Goal: Communication & Community: Participate in discussion

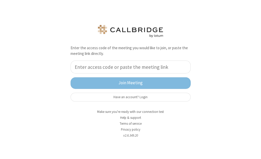
click at [205, 105] on div "Enter the access code of the meeting you would like to join, or paste the meeti…" at bounding box center [130, 79] width 261 height 159
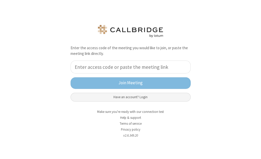
click at [172, 95] on button "Have an account? Login" at bounding box center [130, 97] width 120 height 9
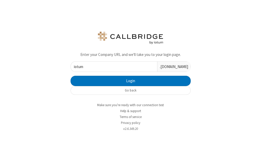
type input "iotum"
click at [70, 76] on button "Login" at bounding box center [130, 81] width 120 height 10
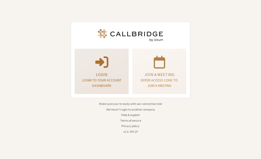
click at [111, 53] on div "Login Login to your account dashboard" at bounding box center [101, 72] width 48 height 42
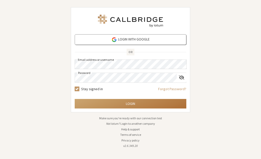
click at [133, 105] on button "Login" at bounding box center [131, 104] width 112 height 10
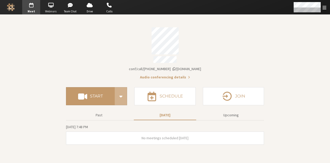
click at [46, 11] on span "Webinars" at bounding box center [51, 11] width 18 height 4
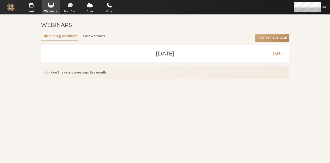
click at [64, 10] on span "Team Chat" at bounding box center [70, 11] width 18 height 4
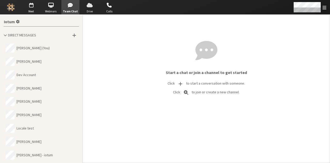
click at [88, 8] on span "button" at bounding box center [90, 5] width 18 height 8
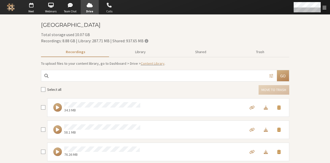
click at [104, 11] on span "Calls" at bounding box center [109, 11] width 18 height 4
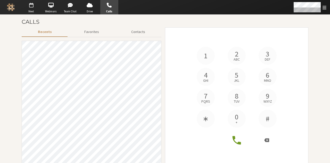
click at [35, 10] on span "Meet" at bounding box center [31, 11] width 18 height 4
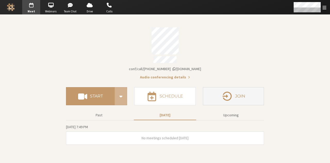
click at [240, 95] on h4 "Join" at bounding box center [240, 96] width 10 height 4
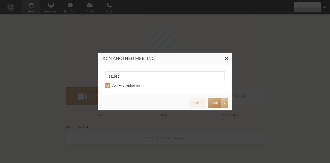
type input "7919820"
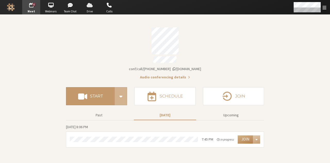
click at [91, 7] on span "button" at bounding box center [90, 5] width 18 height 8
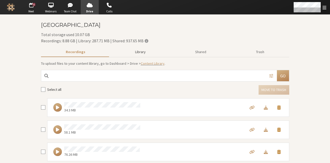
click at [135, 52] on button "Library" at bounding box center [140, 52] width 60 height 9
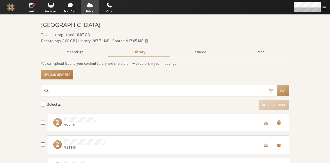
click at [67, 75] on button "Upload new file" at bounding box center [57, 75] width 32 height 10
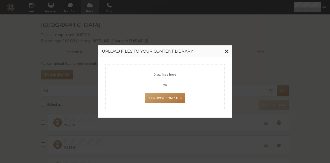
click at [151, 97] on button "Browse Computer" at bounding box center [165, 98] width 41 height 10
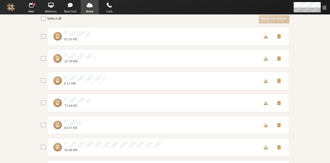
scroll to position [87, 0]
click at [261, 38] on span "Move to trash" at bounding box center [280, 35] width 4 height 5
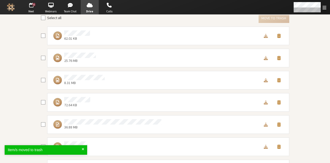
scroll to position [0, 0]
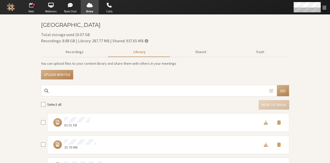
click at [32, 9] on span "Meet" at bounding box center [31, 11] width 18 height 4
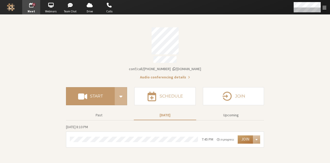
click at [242, 137] on button "Join" at bounding box center [245, 140] width 15 height 8
click at [91, 7] on span "button" at bounding box center [90, 5] width 18 height 8
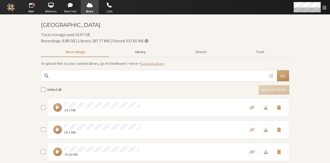
click at [138, 52] on button "Library" at bounding box center [140, 52] width 60 height 9
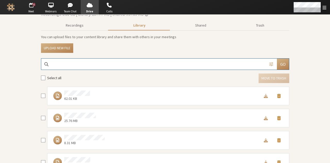
scroll to position [27, 0]
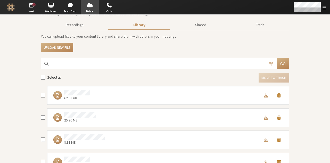
click at [261, 98] on span "Move to trash" at bounding box center [280, 95] width 4 height 5
click at [107, 9] on span "button" at bounding box center [109, 5] width 18 height 8
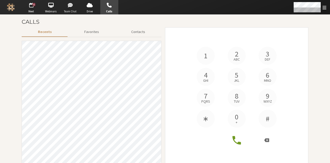
click at [69, 5] on span "button" at bounding box center [70, 5] width 18 height 8
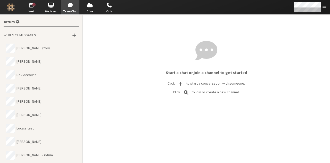
click at [35, 54] on button "Anita (You)" at bounding box center [41, 48] width 75 height 13
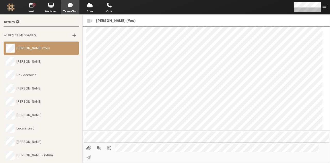
scroll to position [626, 0]
click at [22, 114] on strong "kirti" at bounding box center [30, 114] width 27 height 5
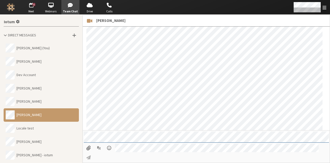
scroll to position [255, 0]
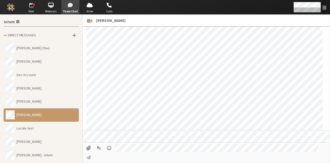
click at [28, 11] on span "Meet" at bounding box center [31, 11] width 18 height 4
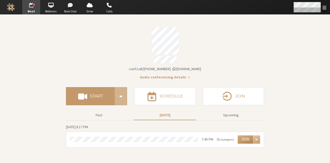
click at [261, 5] on div "Open menu" at bounding box center [310, 7] width 41 height 14
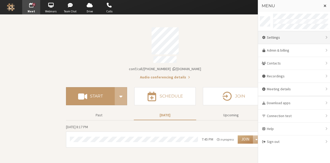
click at [261, 37] on div "Settings" at bounding box center [294, 37] width 72 height 13
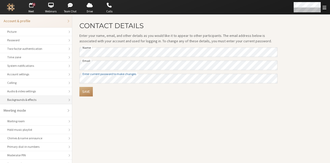
click at [42, 96] on li "Backgrounds & effects" at bounding box center [36, 100] width 72 height 9
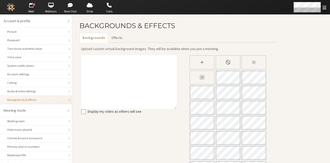
click at [249, 64] on div "Slightly blur background" at bounding box center [254, 62] width 25 height 14
click at [199, 82] on div "Blur background" at bounding box center [202, 77] width 25 height 14
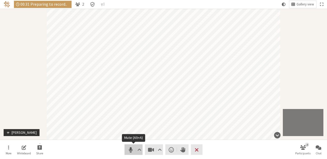
click at [127, 150] on span "Mute (Alt+A)" at bounding box center [130, 149] width 7 height 7
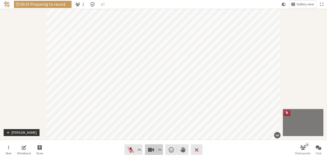
click at [148, 150] on span "Stop video (Alt+V)" at bounding box center [150, 149] width 7 height 7
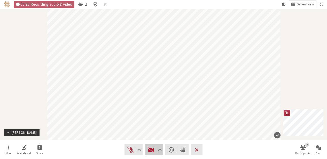
click at [148, 150] on span "Start video (Alt+V)" at bounding box center [150, 149] width 7 height 7
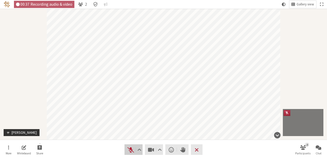
click at [130, 151] on span "Unmute (Alt+A)" at bounding box center [130, 149] width 7 height 7
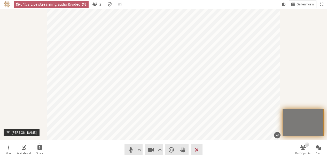
click at [171, 155] on nav "More Whiteboard Share Audio Video Send a reaction Raise hand Leave 3 Participan…" at bounding box center [163, 149] width 325 height 19
click at [172, 149] on span "Send a reaction" at bounding box center [171, 149] width 5 height 7
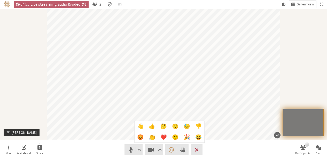
click at [177, 136] on span "🙂" at bounding box center [175, 138] width 6 height 6
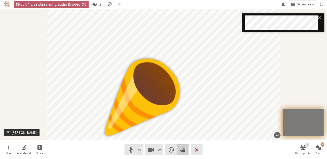
click at [180, 146] on button "Raise hand" at bounding box center [183, 150] width 12 height 11
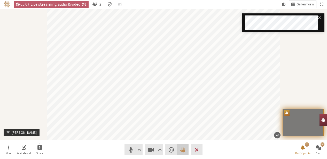
click at [180, 146] on button "Lower hand" at bounding box center [183, 150] width 12 height 11
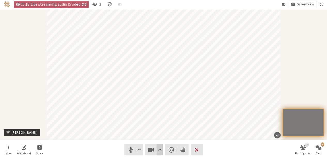
click at [160, 151] on span "Video setting" at bounding box center [160, 149] width 4 height 7
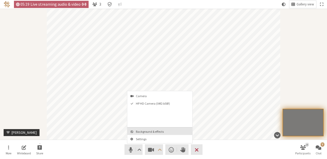
click at [156, 130] on span "Background & effects" at bounding box center [163, 131] width 54 height 3
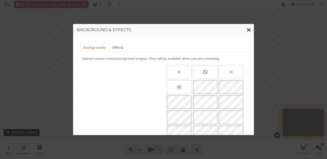
click at [120, 46] on button "Effects" at bounding box center [117, 48] width 17 height 10
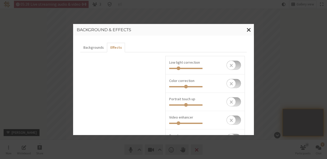
scroll to position [63, 0]
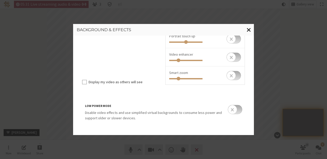
click at [248, 29] on span "Close modal" at bounding box center [249, 29] width 4 height 6
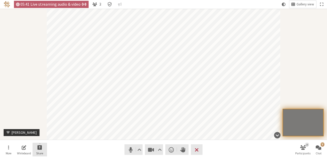
click at [40, 148] on span "Start sharing" at bounding box center [39, 148] width 5 height 6
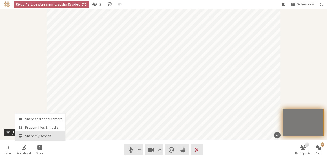
click at [38, 136] on span "Share my screen" at bounding box center [43, 136] width 37 height 4
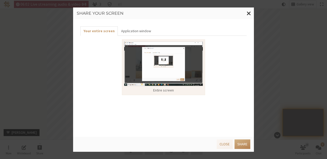
click at [152, 67] on img at bounding box center [163, 64] width 79 height 45
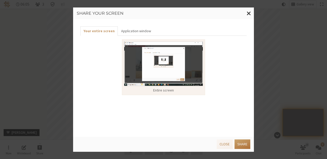
click at [243, 146] on button "Share" at bounding box center [242, 145] width 16 height 10
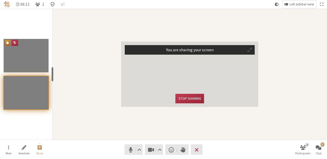
click at [251, 49] on span "Participant" at bounding box center [249, 50] width 4 height 5
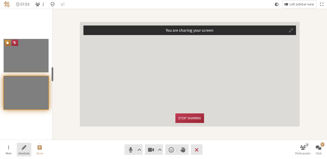
click at [20, 150] on button "Annotate" at bounding box center [24, 150] width 14 height 14
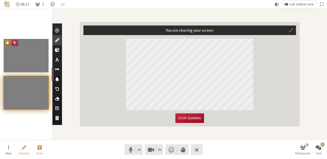
click at [184, 117] on button "Stop sharing" at bounding box center [189, 119] width 28 height 10
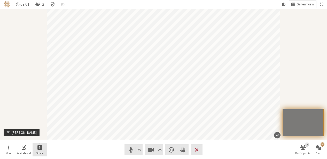
click at [42, 146] on button "Share" at bounding box center [40, 150] width 14 height 14
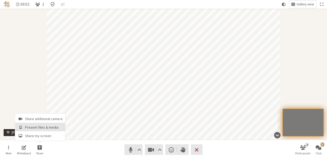
click at [44, 126] on span "Present files & media" at bounding box center [43, 128] width 37 height 4
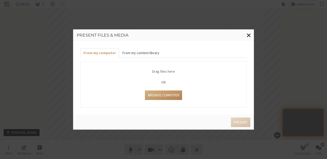
click at [140, 53] on button "From my content library" at bounding box center [140, 53] width 43 height 10
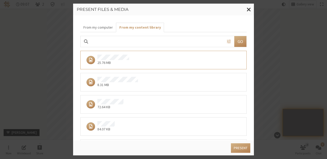
click at [144, 86] on div "8.31 MB" at bounding box center [161, 82] width 155 height 11
click at [239, 150] on button "Present" at bounding box center [240, 149] width 19 height 10
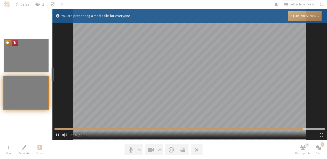
type input "11.1145"
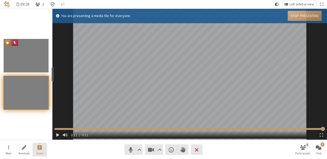
click at [38, 145] on span "Stop presentation" at bounding box center [39, 148] width 5 height 6
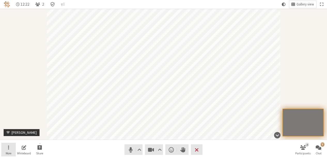
click at [10, 148] on button "More" at bounding box center [8, 150] width 14 height 14
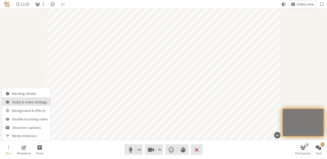
click at [31, 105] on button "Audio & video settings" at bounding box center [26, 102] width 48 height 9
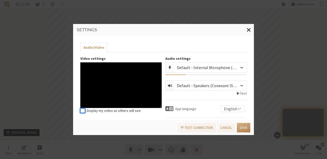
scroll to position [44, 0]
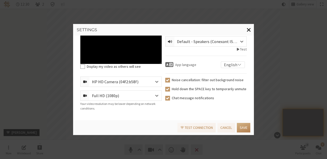
click at [248, 29] on span "Close modal" at bounding box center [249, 29] width 4 height 6
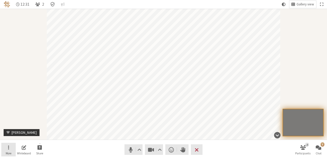
click at [8, 150] on span "Open menu" at bounding box center [8, 148] width 1 height 6
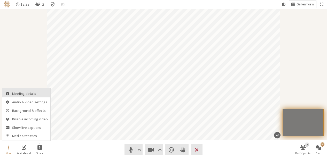
click at [22, 91] on button "Meeting details" at bounding box center [26, 92] width 48 height 9
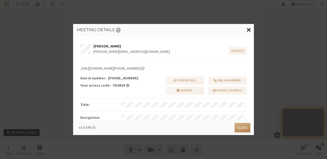
click at [247, 29] on span "Close modal" at bounding box center [249, 29] width 4 height 6
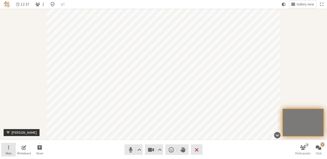
click at [8, 150] on span "Open menu" at bounding box center [8, 148] width 1 height 6
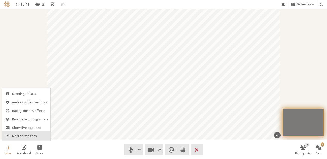
click at [23, 135] on span "Media Statistics" at bounding box center [30, 136] width 36 height 4
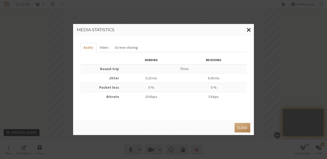
click at [250, 28] on span "Close modal" at bounding box center [249, 29] width 4 height 6
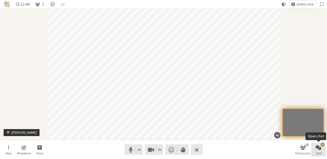
click at [319, 148] on span "Open chat" at bounding box center [318, 148] width 6 height 6
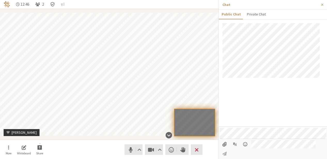
click at [224, 149] on input "File picker" at bounding box center [225, 144] width 10 height 9
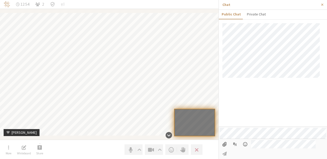
type input "C:\fakepath\Screenshot_20250821_184609_Chrome.jpg"
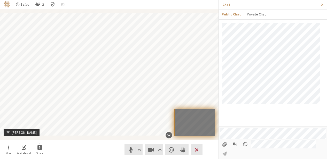
click at [225, 149] on input "File picker" at bounding box center [225, 144] width 10 height 9
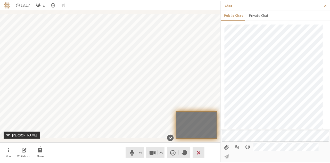
scroll to position [68, 0]
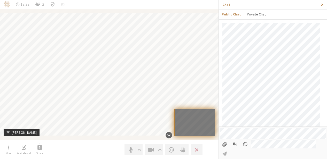
click at [323, 4] on button "Close sidebar" at bounding box center [322, 5] width 10 height 10
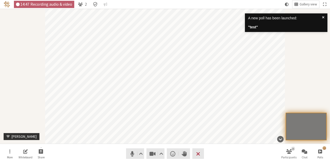
click at [273, 27] on strong "" test "" at bounding box center [285, 27] width 74 height 5
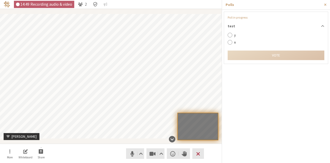
click at [240, 34] on label "y" at bounding box center [277, 35] width 87 height 5
click at [233, 34] on input "y" at bounding box center [230, 35] width 5 height 5
radio input "true"
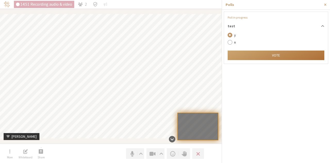
click at [272, 55] on button "Vote" at bounding box center [276, 56] width 97 height 10
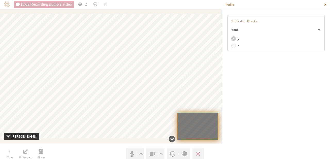
click at [324, 5] on button "Close sidebar" at bounding box center [326, 5] width 10 height 10
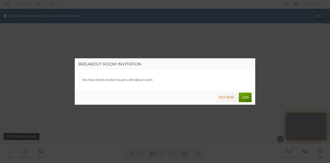
click at [247, 94] on button "Join" at bounding box center [245, 98] width 13 height 10
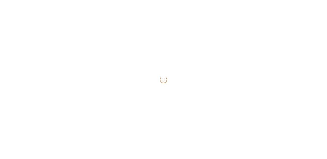
drag, startPoint x: 6, startPoint y: 0, endPoint x: 125, endPoint y: 90, distance: 149.0
click at [125, 90] on div "Loading..." at bounding box center [163, 79] width 327 height 159
click at [289, 45] on div "Loading..." at bounding box center [163, 79] width 327 height 159
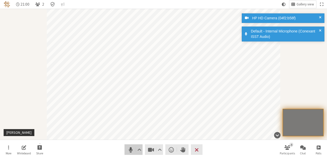
click at [129, 147] on span "Mute (Alt+A)" at bounding box center [130, 149] width 7 height 7
click at [152, 152] on span "Stop video (Alt+V)" at bounding box center [150, 149] width 7 height 7
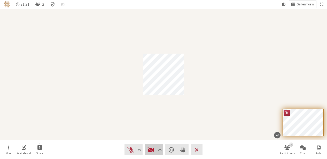
click at [152, 152] on span "Start video (Alt+V)" at bounding box center [150, 149] width 7 height 7
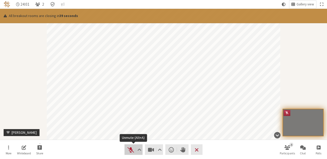
click at [129, 148] on span "Unmute (Alt+A)" at bounding box center [130, 149] width 7 height 7
click at [132, 151] on span "Unmute (Alt+A)" at bounding box center [130, 149] width 7 height 7
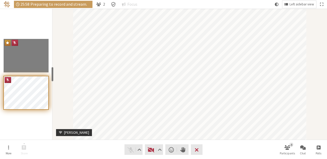
click at [196, 152] on span "Leave meeting" at bounding box center [197, 149] width 4 height 7
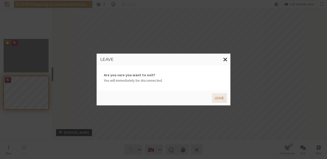
click at [218, 99] on button "Leave" at bounding box center [219, 98] width 15 height 10
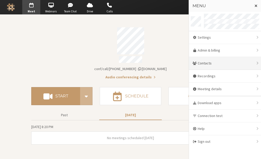
click at [225, 65] on div "Contacts" at bounding box center [225, 63] width 72 height 13
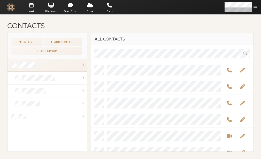
scroll to position [86, 159]
click at [65, 38] on link "Add contact" at bounding box center [63, 42] width 40 height 8
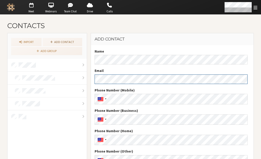
scroll to position [34, 0]
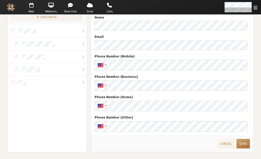
click at [238, 145] on button "Save" at bounding box center [242, 144] width 13 height 10
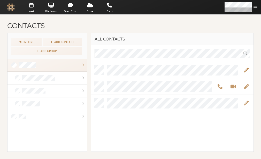
click at [246, 70] on span "Edit" at bounding box center [245, 70] width 5 height 6
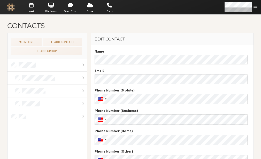
scroll to position [34, 0]
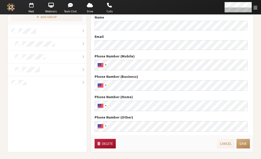
click at [95, 143] on button "Delete" at bounding box center [104, 144] width 21 height 10
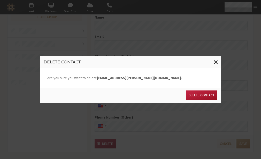
click at [209, 93] on button "Delete contact" at bounding box center [201, 96] width 31 height 10
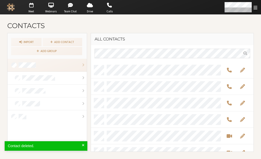
scroll to position [86, 159]
